Goal: Information Seeking & Learning: Compare options

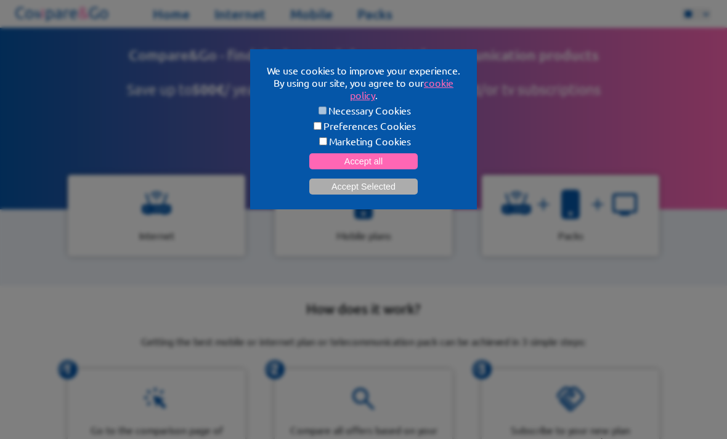
click at [390, 192] on button "Accept Selected" at bounding box center [363, 187] width 108 height 16
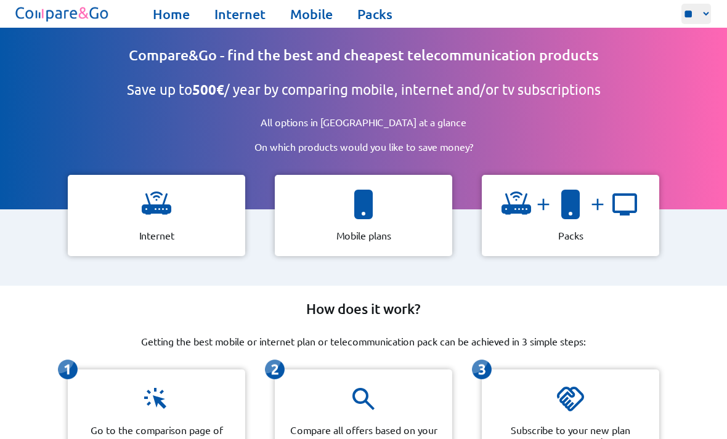
click at [169, 206] on img at bounding box center [157, 205] width 30 height 30
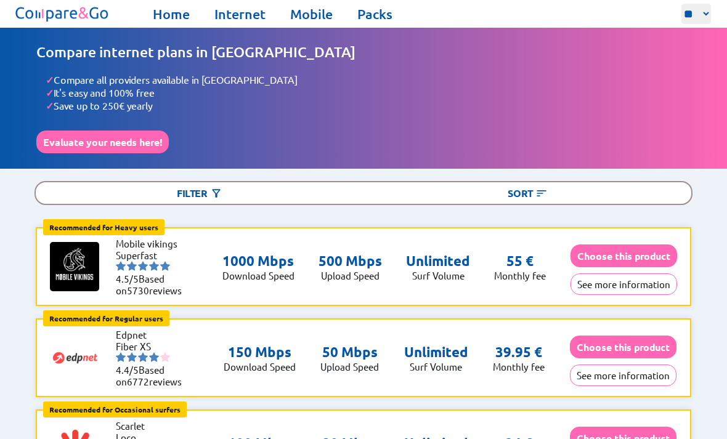
click at [175, 182] on div "Filter" at bounding box center [200, 193] width 328 height 22
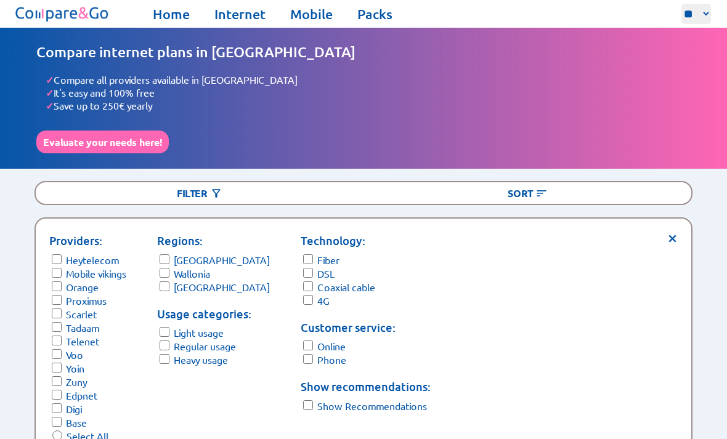
scroll to position [54, 0]
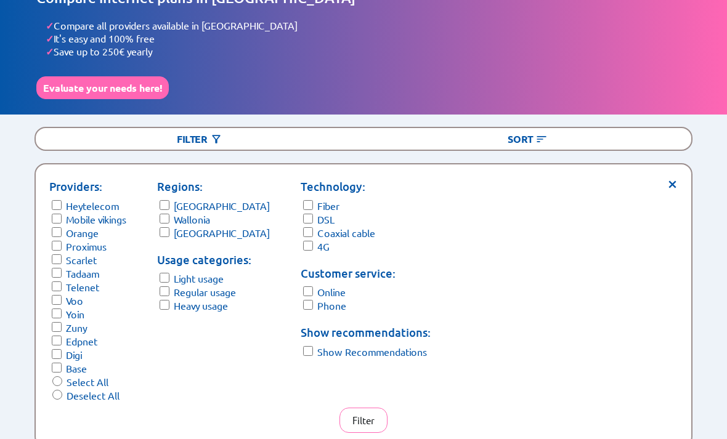
click at [380, 415] on button "Filter" at bounding box center [364, 420] width 48 height 25
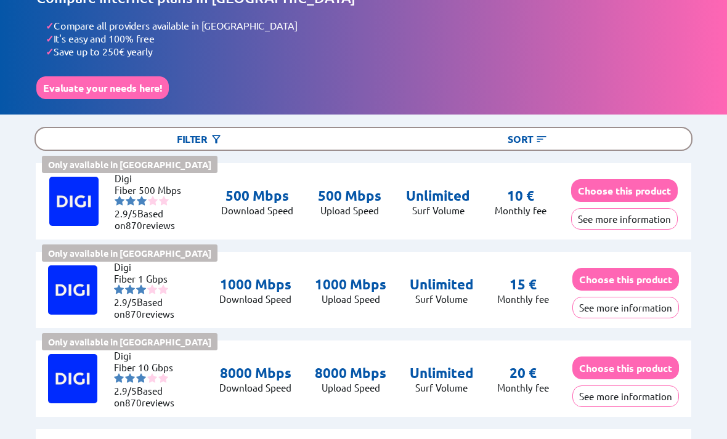
scroll to position [95, 0]
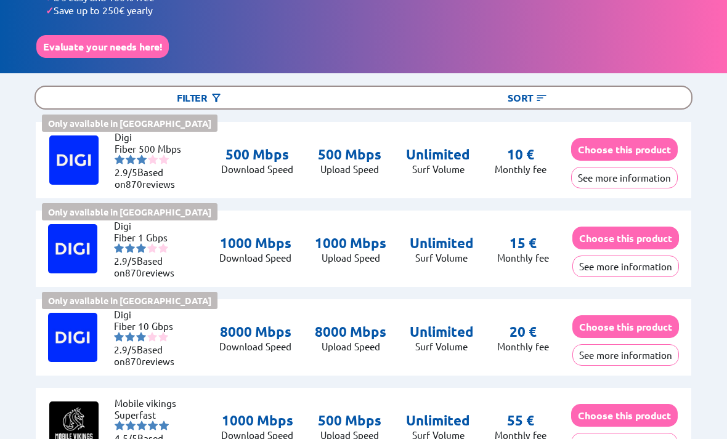
click at [624, 347] on button "See more information" at bounding box center [626, 356] width 107 height 22
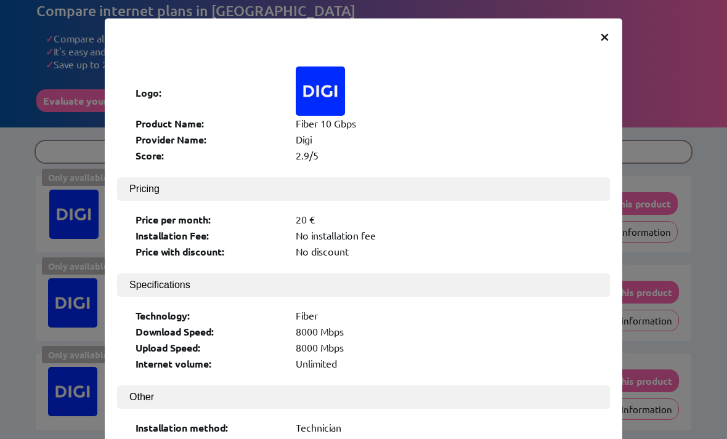
click at [606, 35] on span "×" at bounding box center [605, 36] width 10 height 22
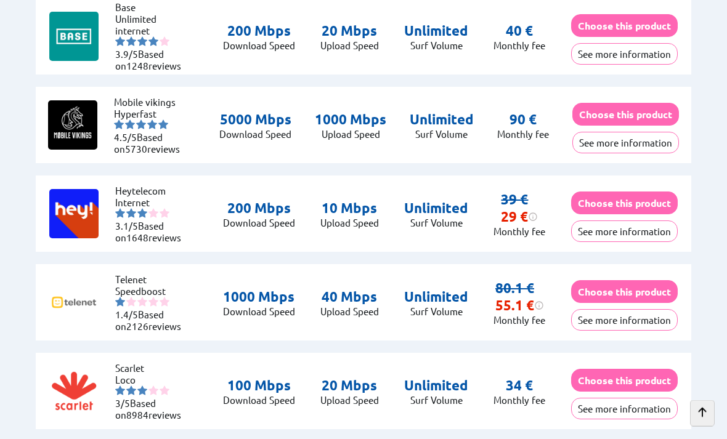
scroll to position [1538, 0]
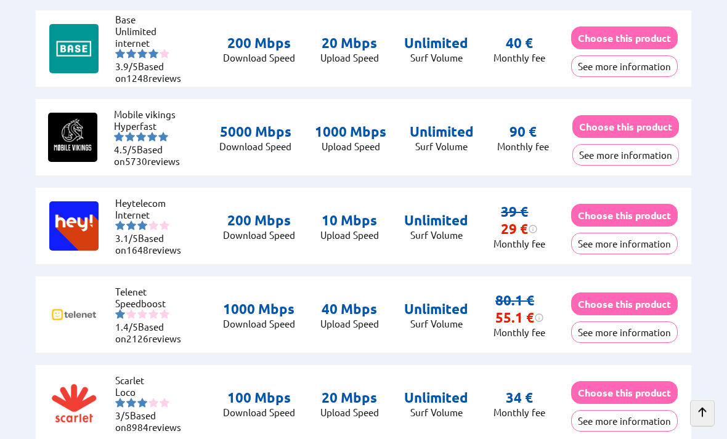
click at [84, 216] on img at bounding box center [73, 226] width 49 height 49
click at [638, 237] on button "See more information" at bounding box center [624, 245] width 107 height 22
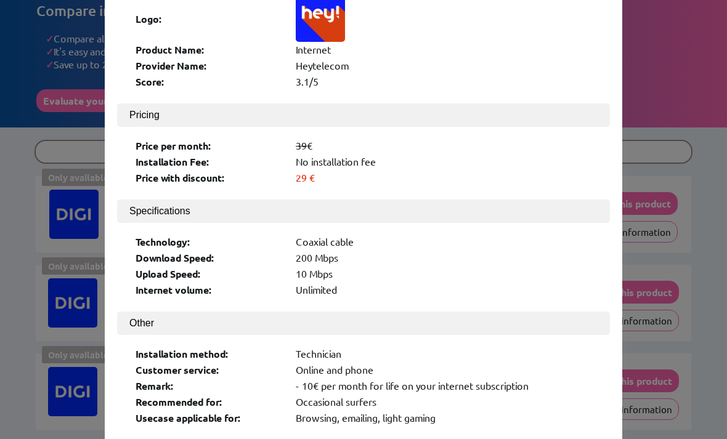
scroll to position [129, 0]
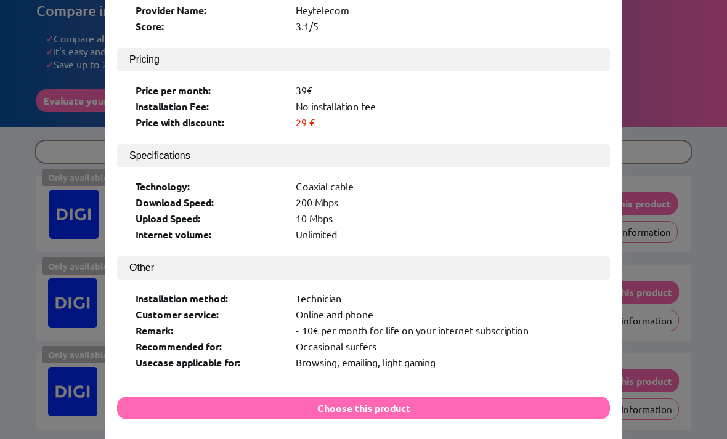
click at [526, 408] on button "Choose this product" at bounding box center [363, 408] width 493 height 23
